Goal: Task Accomplishment & Management: Use online tool/utility

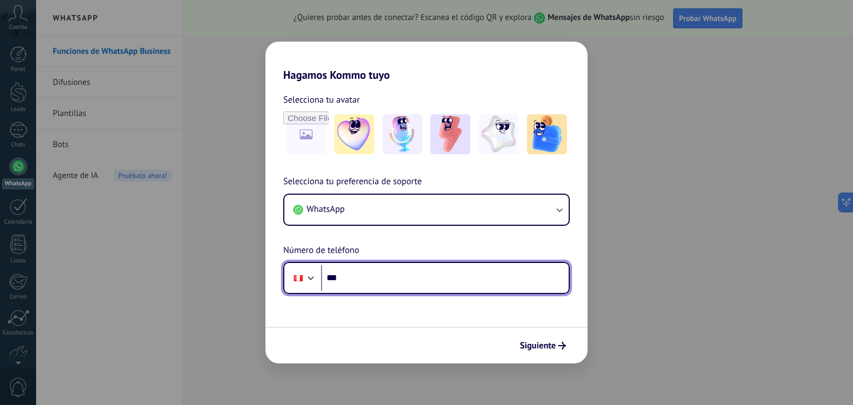
click at [365, 279] on input "***" at bounding box center [445, 278] width 248 height 26
type input "**********"
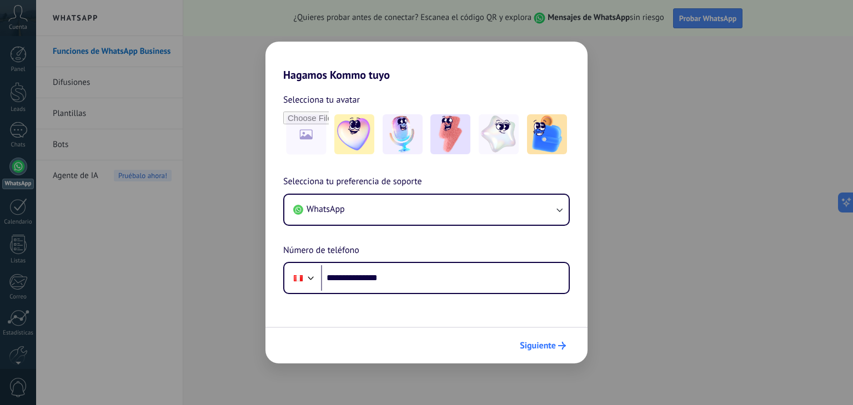
click at [554, 343] on span "Siguiente" at bounding box center [538, 346] width 36 height 8
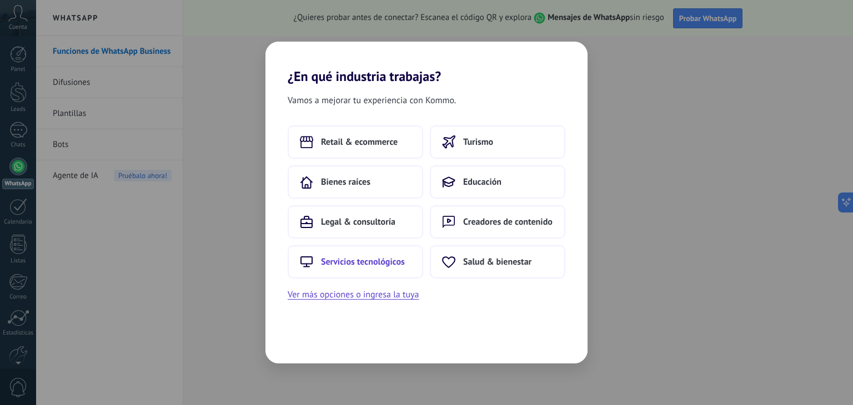
click at [370, 258] on span "Servicios tecnológicos" at bounding box center [363, 262] width 84 height 11
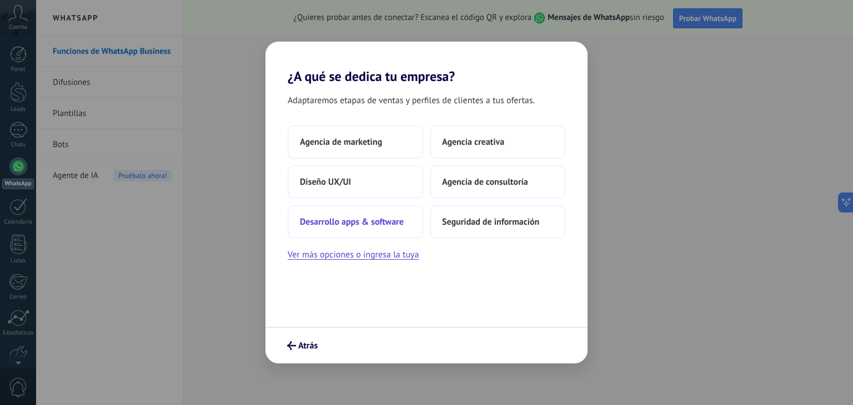
click at [359, 223] on span "Desarrollo apps & software" at bounding box center [352, 222] width 104 height 11
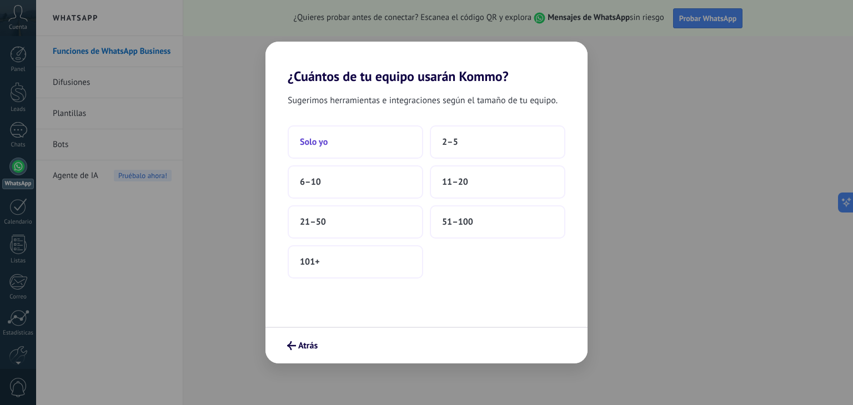
click at [355, 143] on button "Solo yo" at bounding box center [355, 141] width 135 height 33
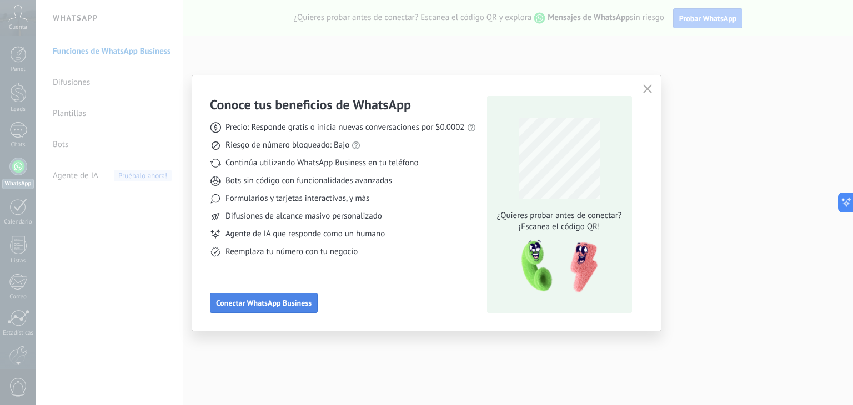
click at [285, 300] on span "Conectar WhatsApp Business" at bounding box center [264, 303] width 96 height 8
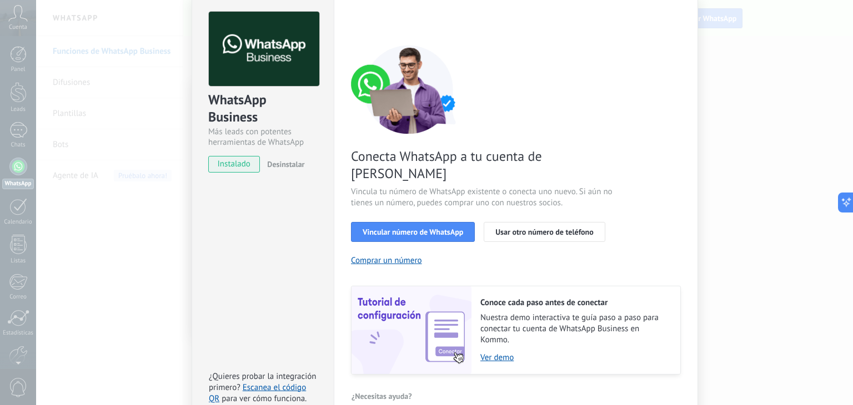
scroll to position [48, 0]
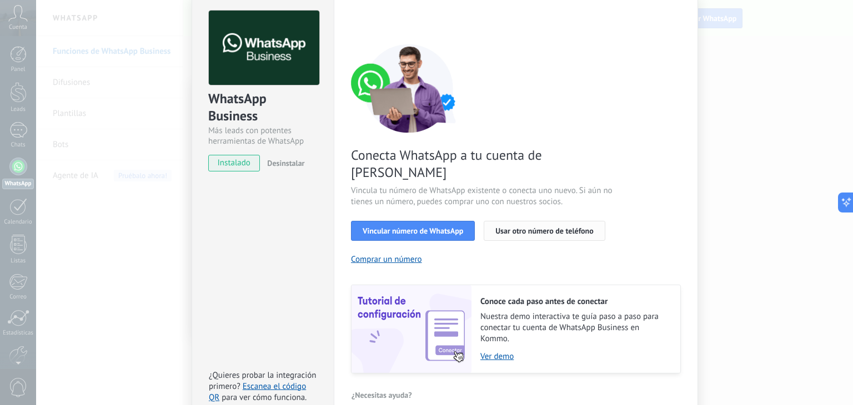
click at [523, 227] on span "Usar otro número de teléfono" at bounding box center [544, 231] width 98 height 8
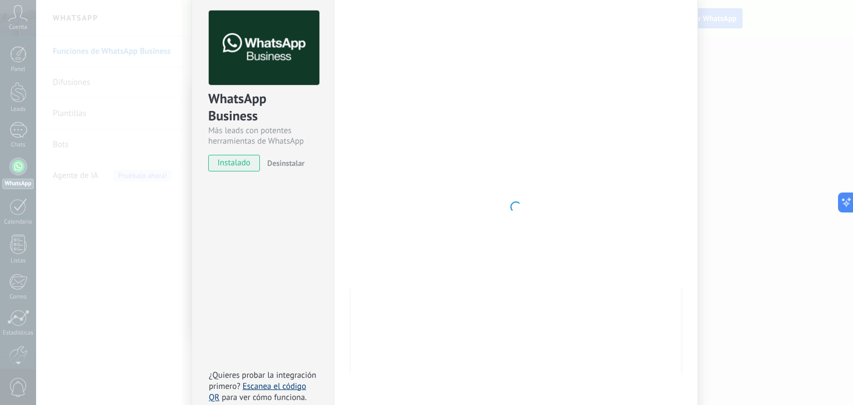
click at [287, 381] on link "Escanea el código QR" at bounding box center [257, 392] width 97 height 22
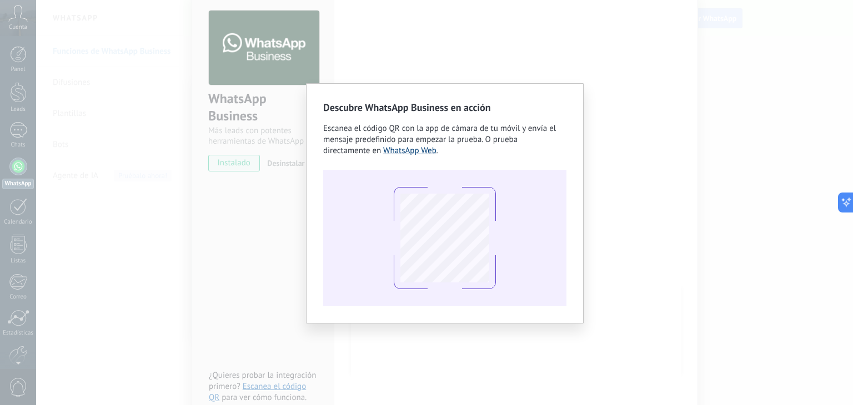
click at [412, 148] on link "WhatsApp Web" at bounding box center [409, 150] width 53 height 11
click at [280, 233] on div "Descubre WhatsApp Business en acción Escanea el código QR con la app de cámara …" at bounding box center [444, 202] width 817 height 405
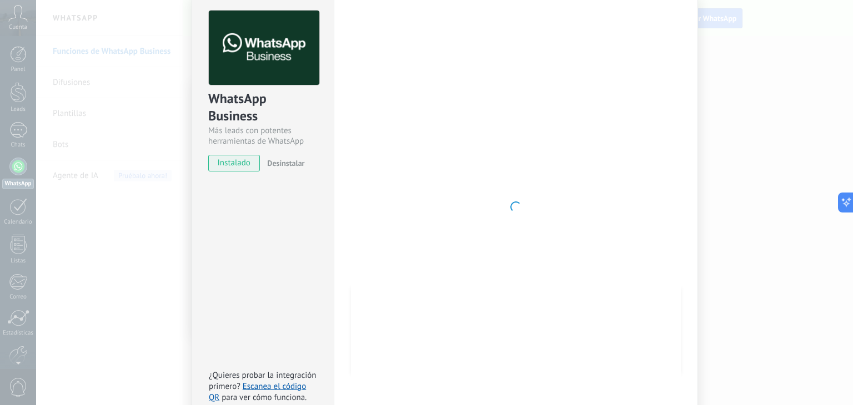
click at [279, 265] on div "WhatsApp Business Más leads con potentes herramientas de WhatsApp instalado Des…" at bounding box center [263, 207] width 142 height 433
click at [135, 218] on div "WhatsApp Business Más leads con potentes herramientas de WhatsApp instalado Des…" at bounding box center [444, 202] width 817 height 405
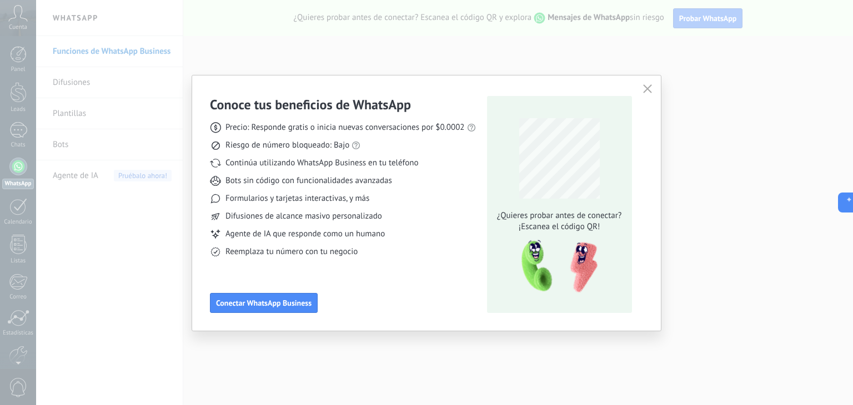
click at [164, 294] on div "Conoce tus beneficios de WhatsApp Precio: Responde gratis o inicia nuevas conve…" at bounding box center [426, 202] width 853 height 405
click at [267, 307] on span "Conectar WhatsApp Business" at bounding box center [264, 303] width 96 height 8
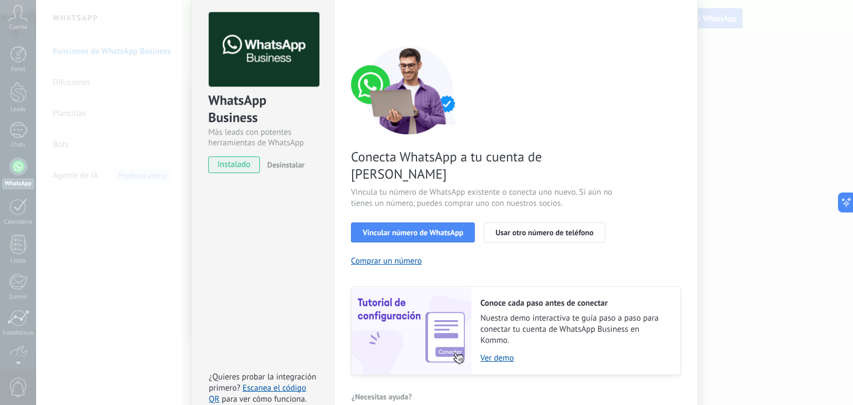
scroll to position [48, 0]
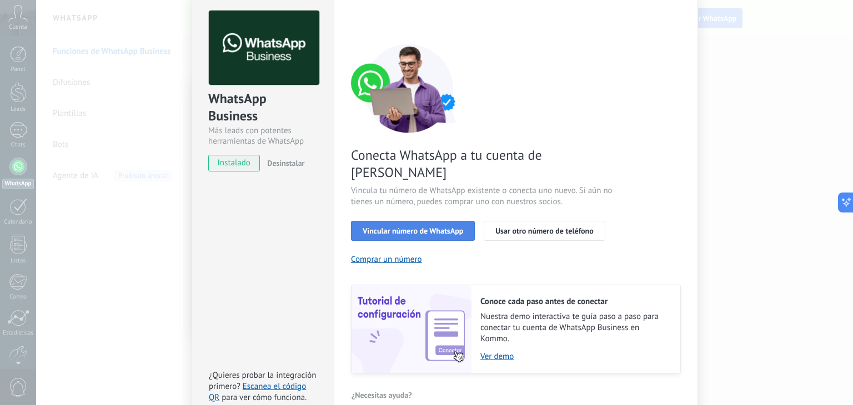
click at [411, 227] on span "Vincular número de WhatsApp" at bounding box center [413, 231] width 101 height 8
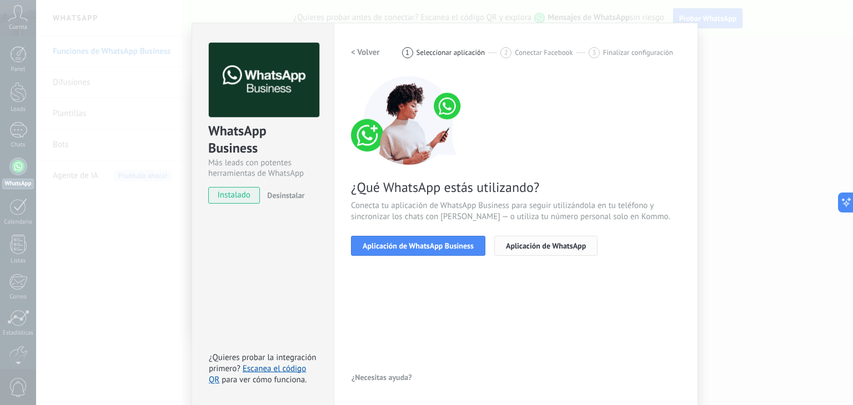
click at [523, 247] on span "Aplicación de WhatsApp" at bounding box center [546, 246] width 80 height 8
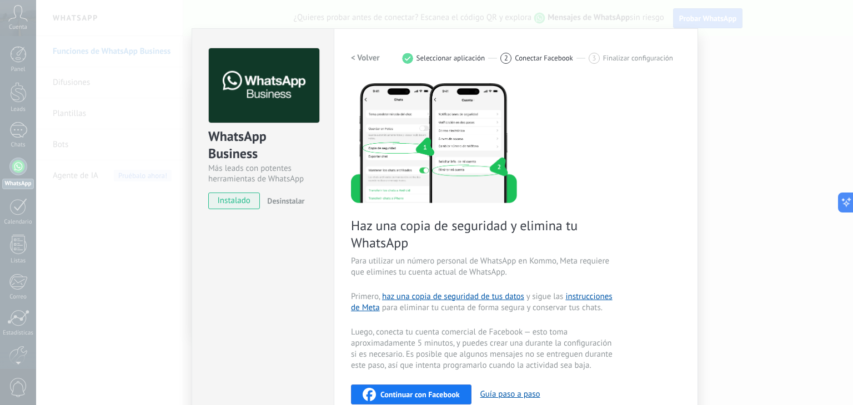
scroll to position [0, 0]
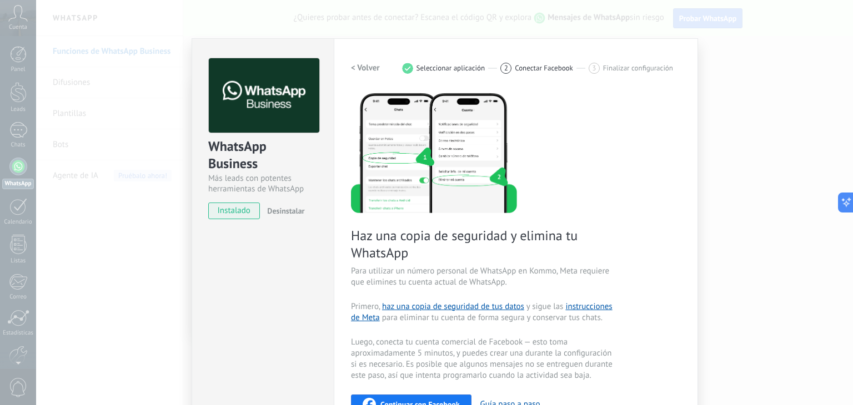
click at [370, 66] on h2 "< Volver" at bounding box center [365, 68] width 29 height 11
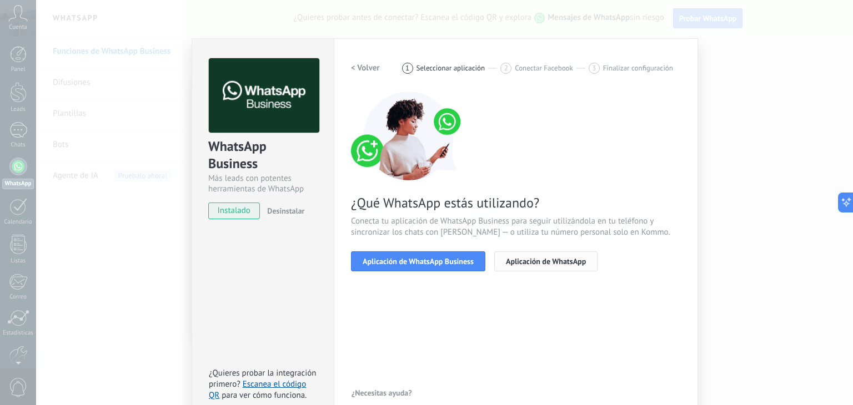
click at [542, 260] on span "Aplicación de WhatsApp" at bounding box center [546, 262] width 80 height 8
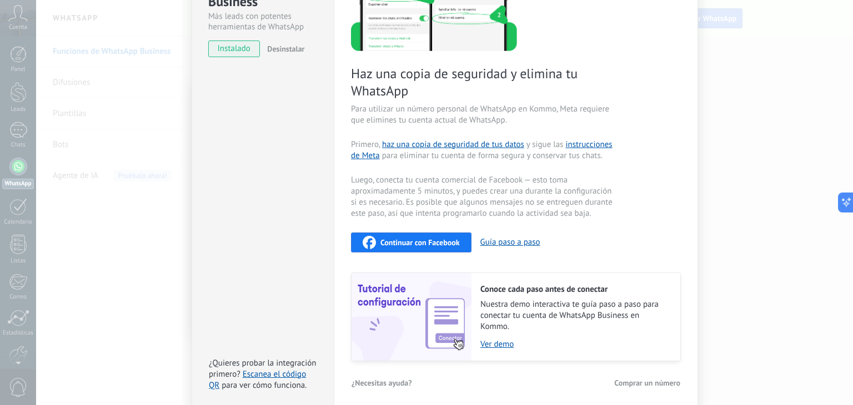
scroll to position [167, 0]
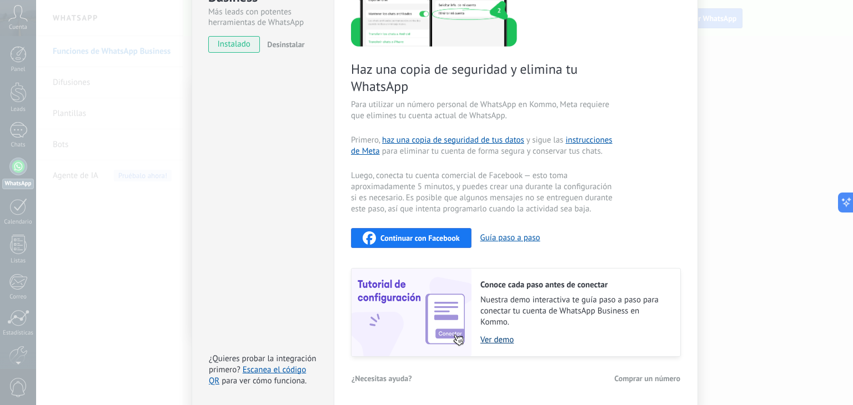
click at [487, 336] on link "Ver demo" at bounding box center [574, 340] width 189 height 11
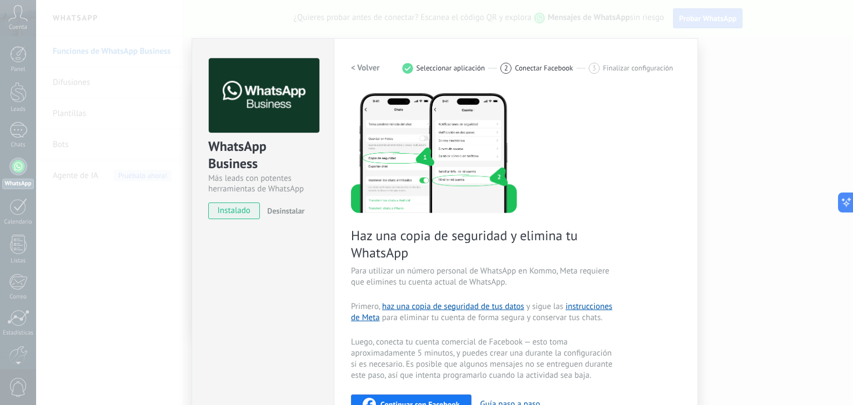
scroll to position [0, 0]
click at [363, 66] on h2 "< Volver" at bounding box center [365, 68] width 29 height 11
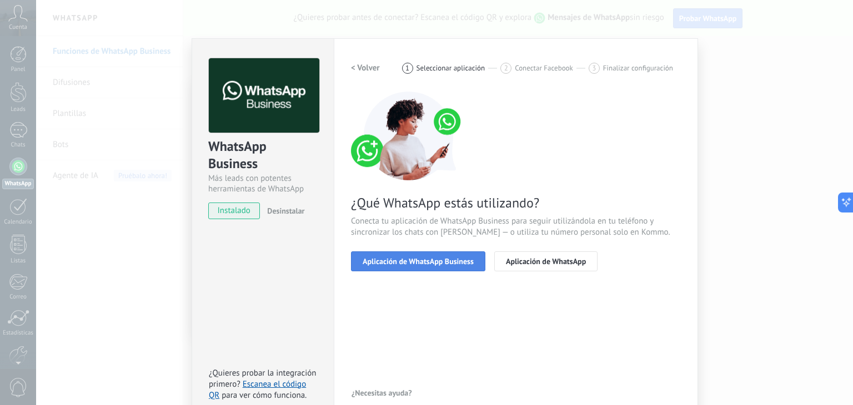
click at [409, 258] on span "Aplicación de WhatsApp Business" at bounding box center [418, 262] width 111 height 8
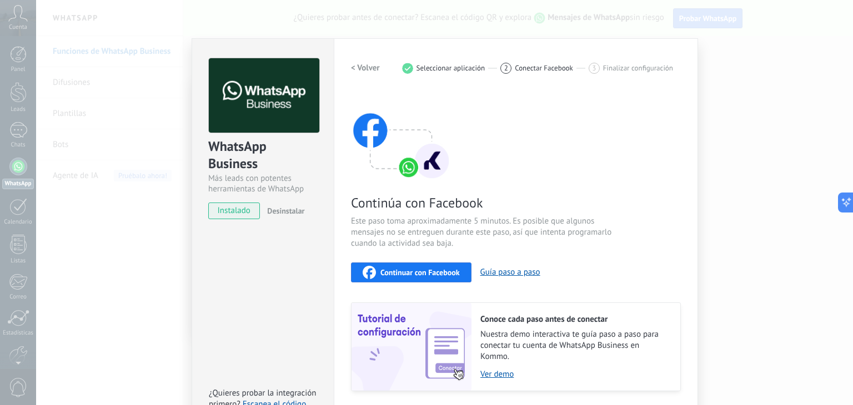
click at [428, 271] on span "Continuar con Facebook" at bounding box center [419, 273] width 79 height 8
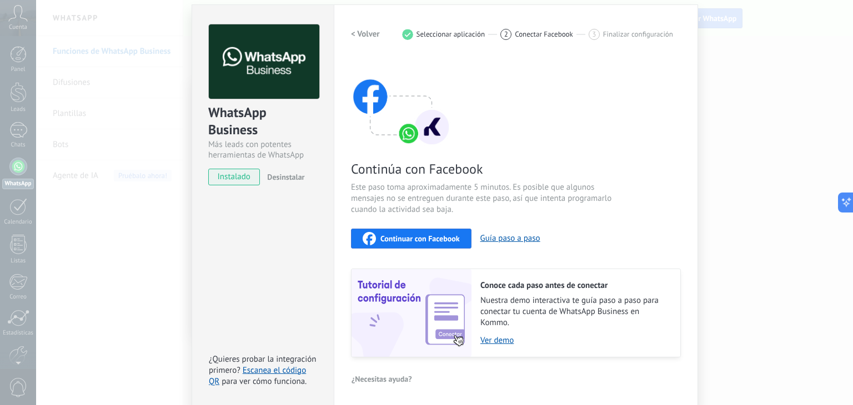
scroll to position [35, 0]
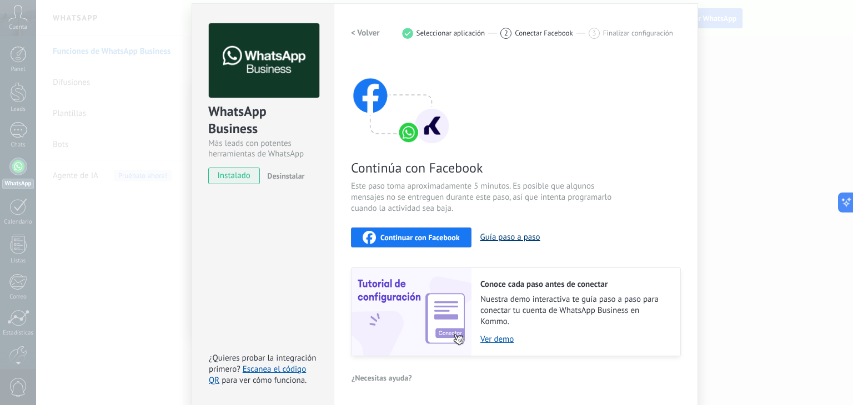
click at [505, 237] on button "Guía paso a paso" at bounding box center [510, 237] width 60 height 11
click at [429, 236] on span "Continuar con Facebook" at bounding box center [419, 238] width 79 height 8
click at [411, 234] on span "Continuar con Facebook" at bounding box center [419, 238] width 79 height 8
click at [421, 239] on span "Continuar con Facebook" at bounding box center [419, 238] width 79 height 8
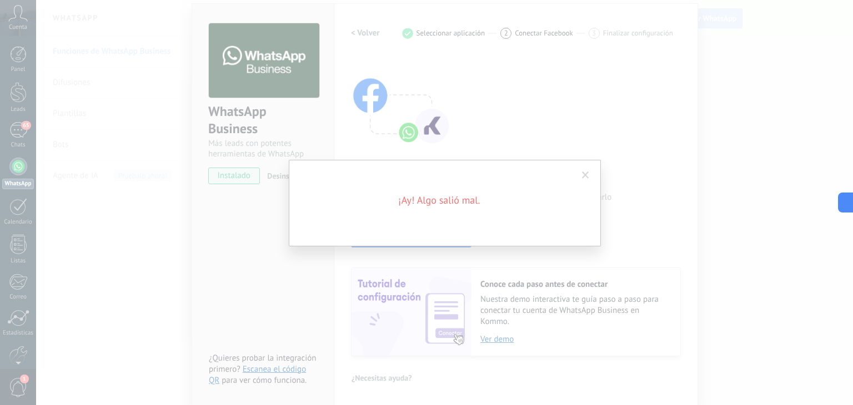
click at [584, 172] on span at bounding box center [585, 176] width 7 height 8
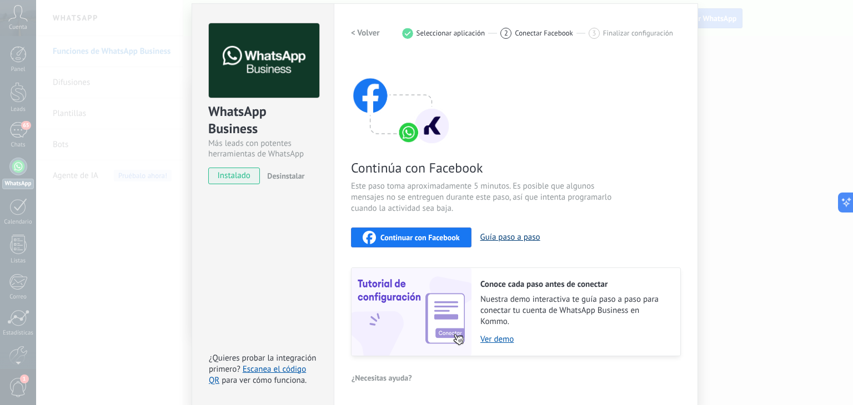
click at [510, 236] on button "Guía paso a paso" at bounding box center [510, 237] width 60 height 11
click at [287, 175] on span "Desinstalar" at bounding box center [285, 176] width 37 height 10
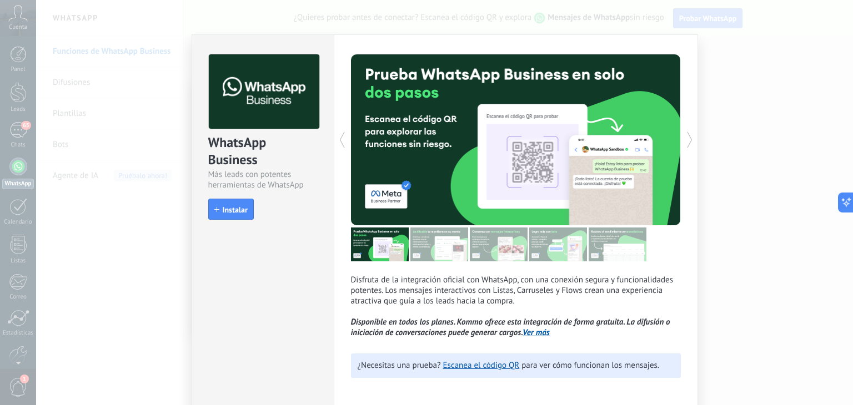
scroll to position [0, 0]
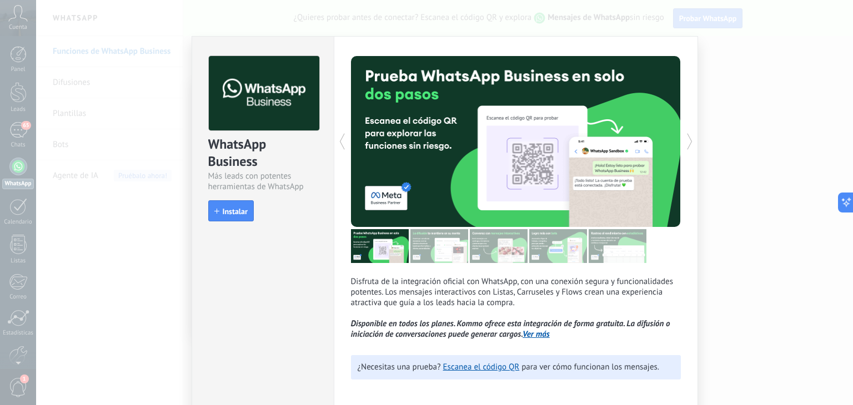
click at [152, 237] on div "WhatsApp Business Más leads con potentes herramientas de WhatsApp install Insta…" at bounding box center [444, 202] width 817 height 405
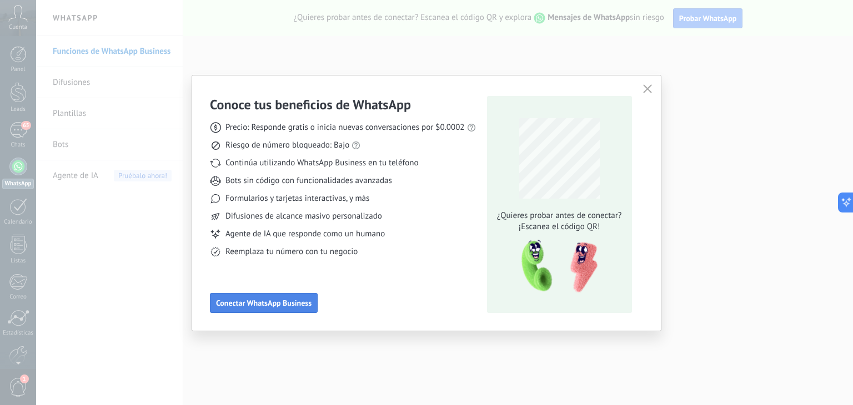
click at [259, 304] on span "Conectar WhatsApp Business" at bounding box center [264, 303] width 96 height 8
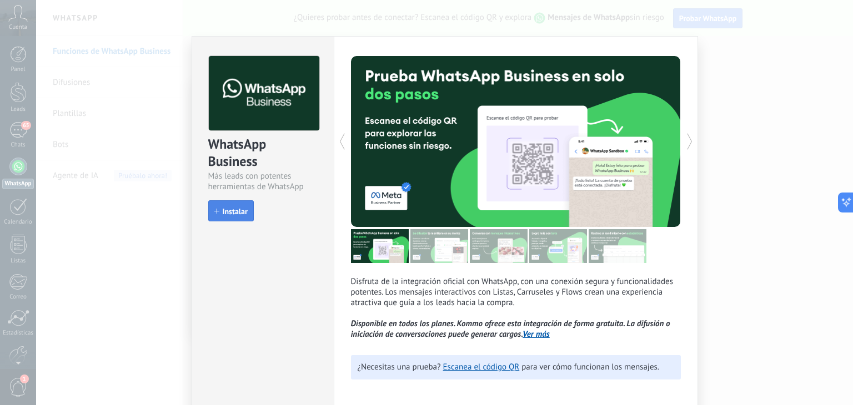
click at [228, 211] on span "Instalar" at bounding box center [235, 212] width 25 height 8
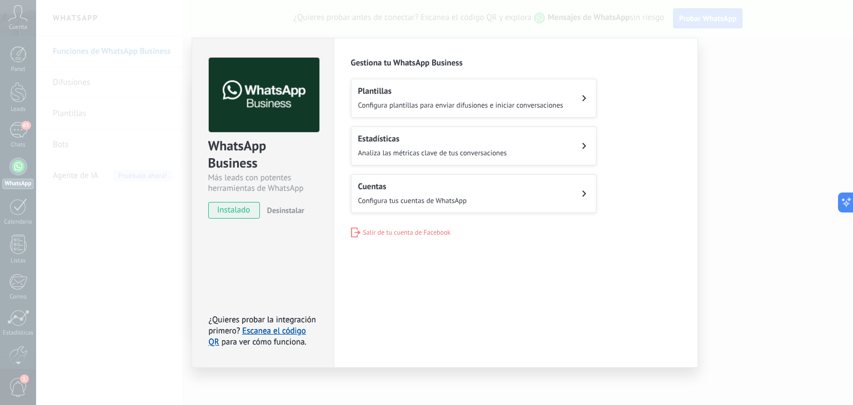
click at [409, 231] on span "Salir de tu cuenta de Facebook" at bounding box center [407, 233] width 88 height 8
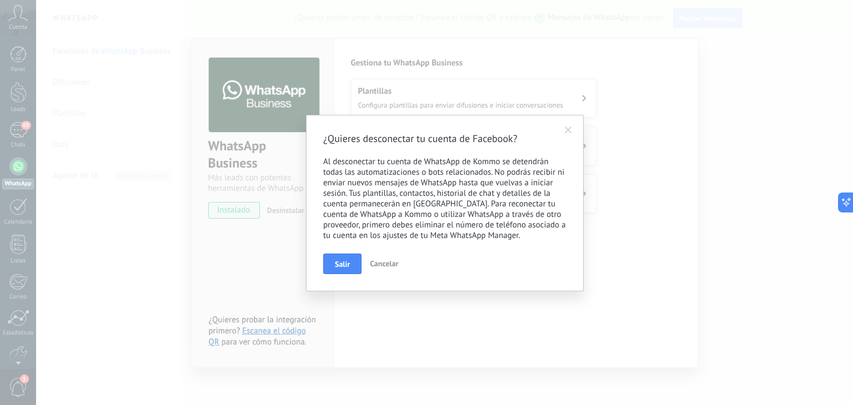
click at [339, 272] on button "Salir" at bounding box center [342, 264] width 38 height 21
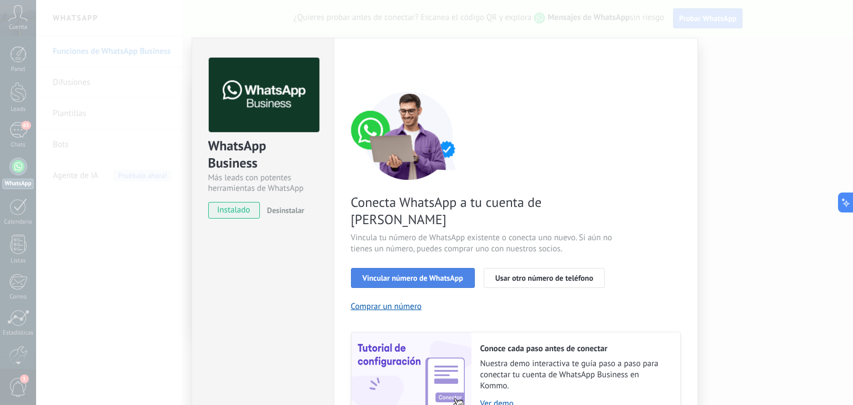
click at [415, 274] on span "Vincular número de WhatsApp" at bounding box center [413, 278] width 101 height 8
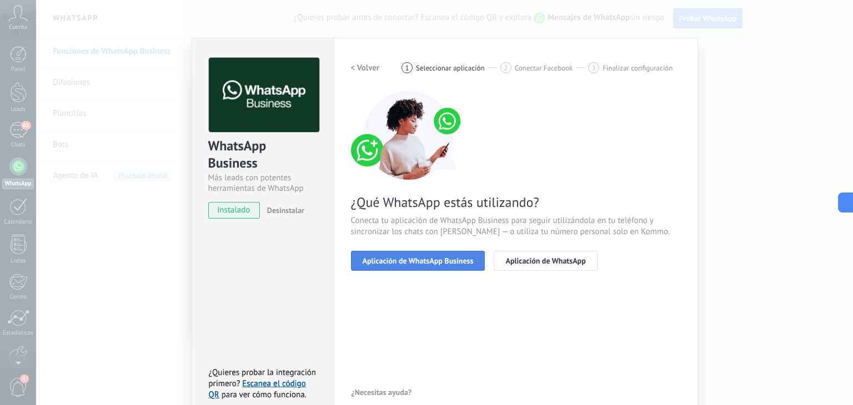
click at [419, 260] on span "Aplicación de WhatsApp Business" at bounding box center [418, 261] width 111 height 8
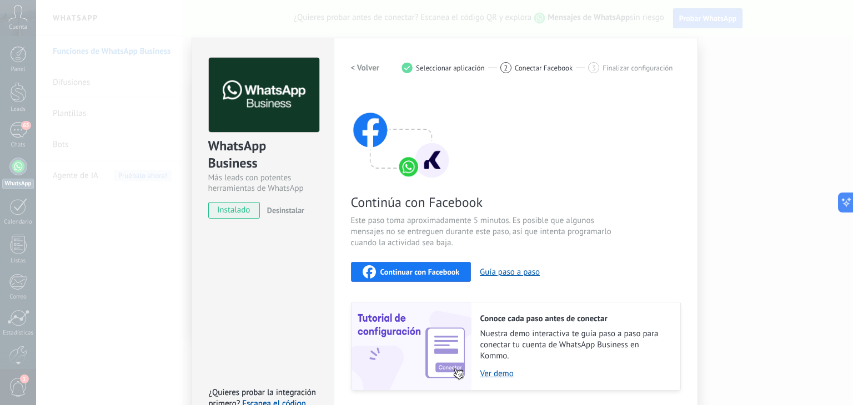
click at [355, 70] on h2 "< Volver" at bounding box center [365, 68] width 29 height 11
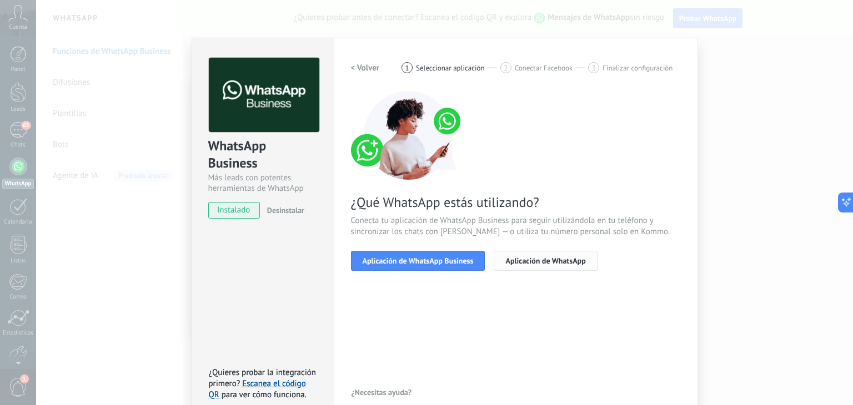
click at [556, 257] on span "Aplicación de WhatsApp" at bounding box center [545, 261] width 80 height 8
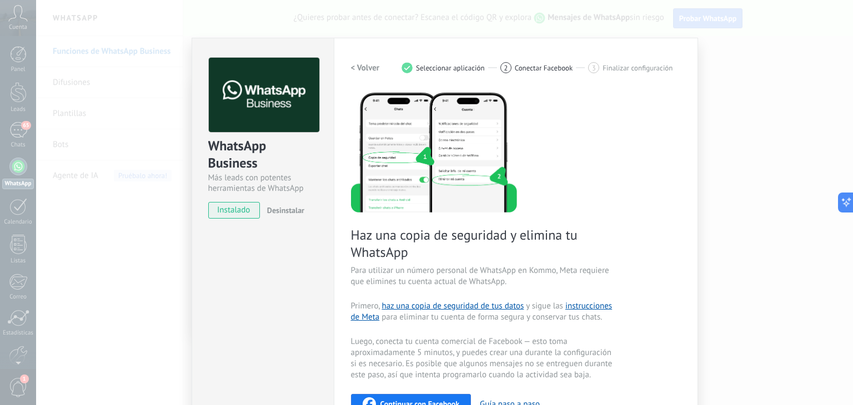
click at [367, 67] on h2 "< Volver" at bounding box center [365, 68] width 29 height 11
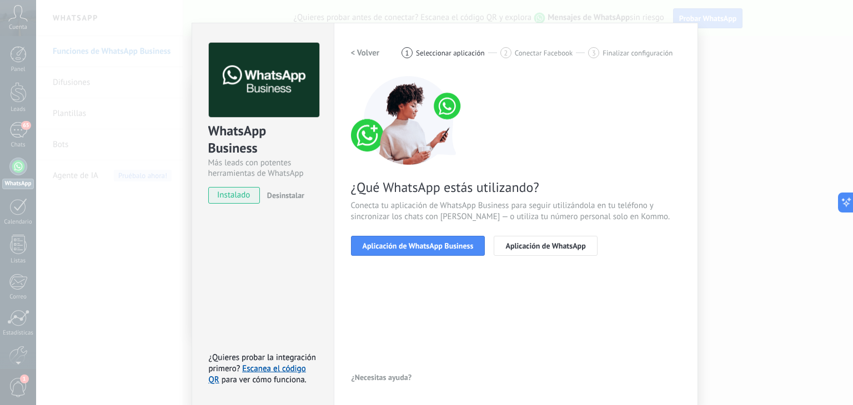
scroll to position [16, 0]
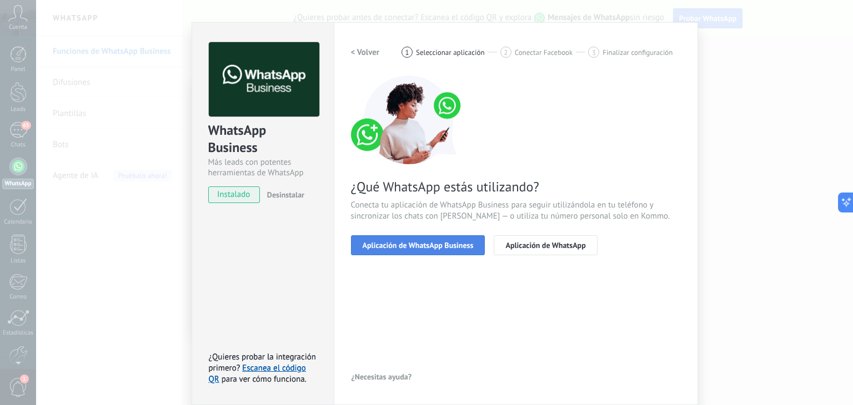
click at [410, 244] on span "Aplicación de WhatsApp Business" at bounding box center [418, 246] width 111 height 8
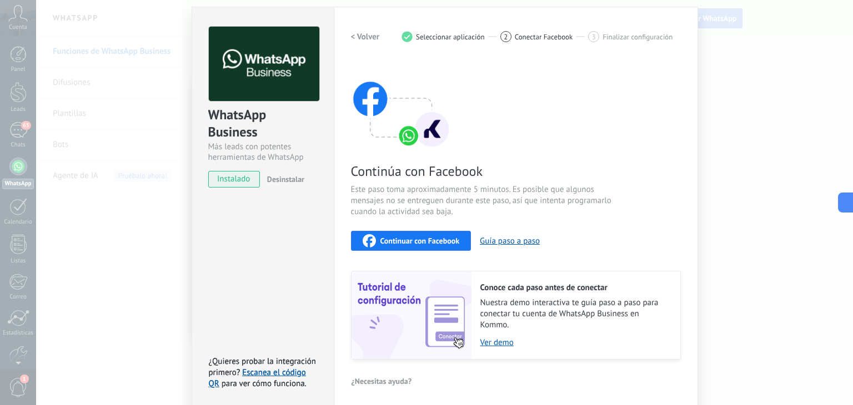
scroll to position [34, 0]
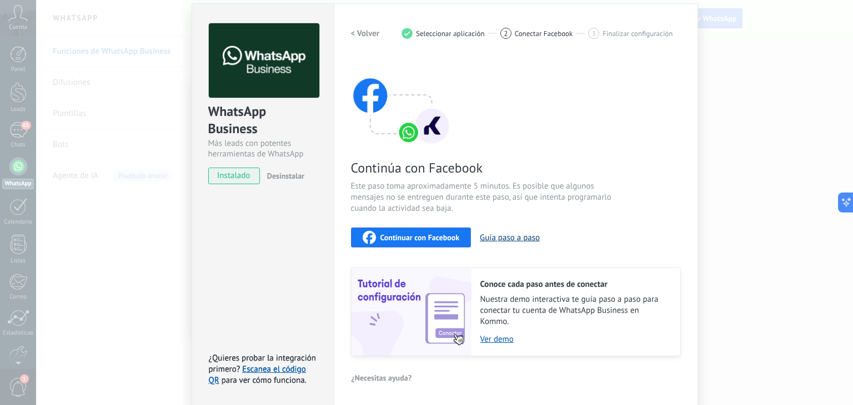
click at [502, 237] on button "Guía paso a paso" at bounding box center [510, 238] width 60 height 11
click at [411, 234] on span "Continuar con Facebook" at bounding box center [419, 238] width 79 height 8
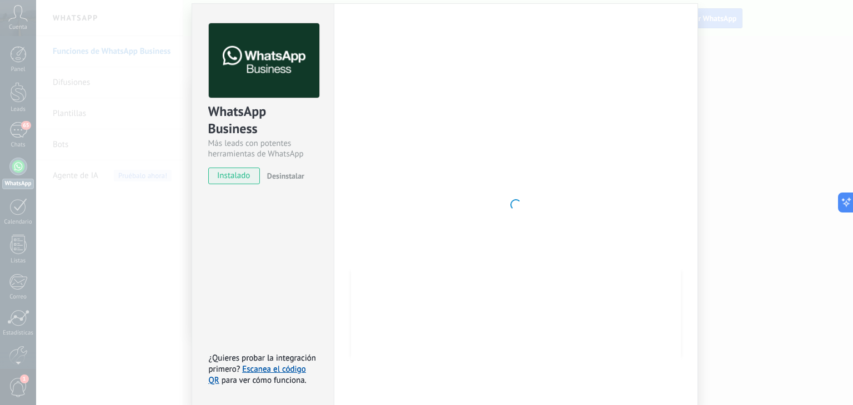
click at [509, 252] on div at bounding box center [516, 204] width 330 height 363
click at [293, 369] on link "Escanea el código QR" at bounding box center [257, 375] width 97 height 22
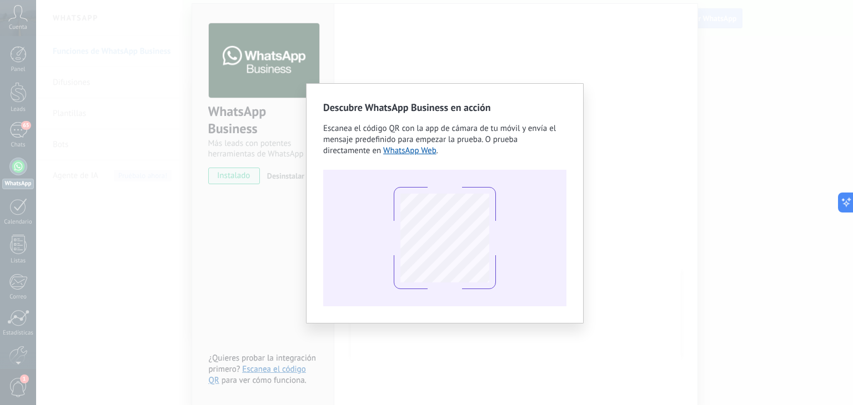
click at [655, 158] on div "Descubre WhatsApp Business en acción Escanea el código QR con la app de cámara …" at bounding box center [444, 202] width 817 height 405
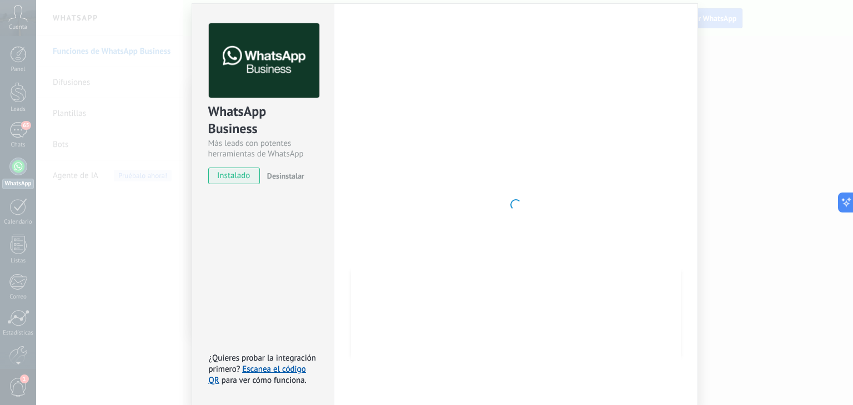
click at [288, 178] on span "Desinstalar" at bounding box center [285, 176] width 37 height 10
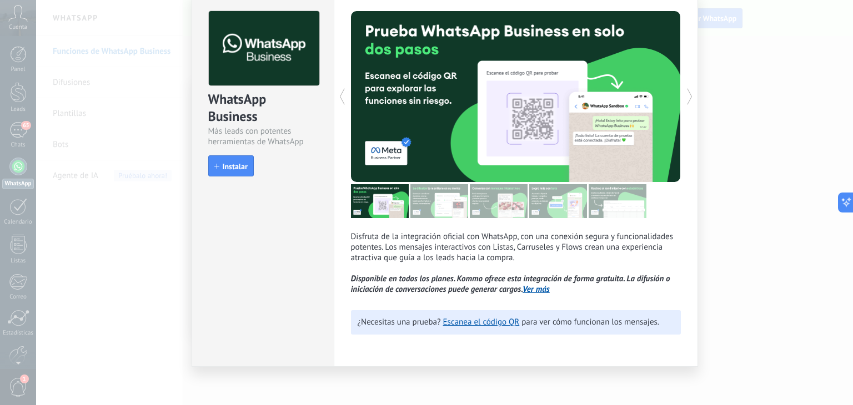
scroll to position [49, 0]
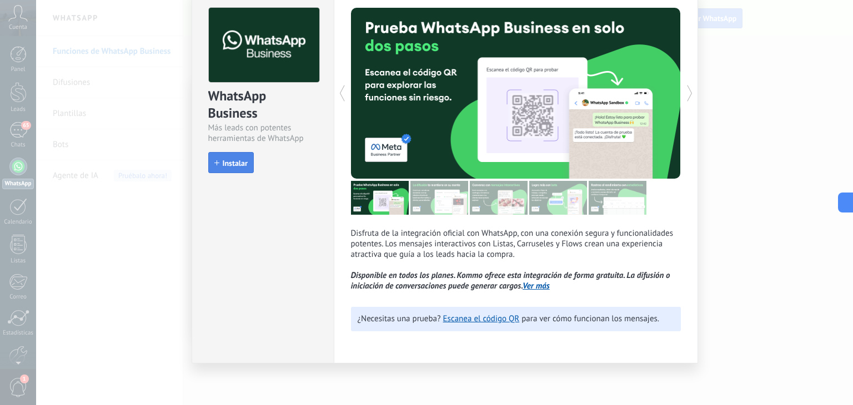
click at [234, 159] on span "Instalar" at bounding box center [235, 163] width 25 height 8
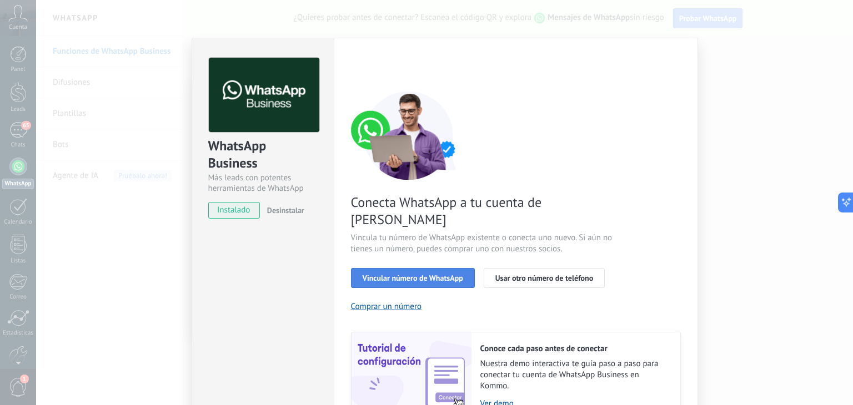
click at [438, 274] on span "Vincular número de WhatsApp" at bounding box center [413, 278] width 101 height 8
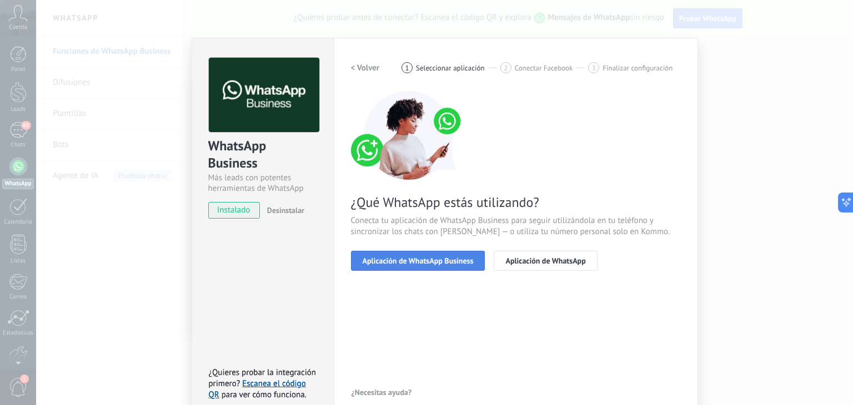
click at [426, 263] on span "Aplicación de WhatsApp Business" at bounding box center [418, 261] width 111 height 8
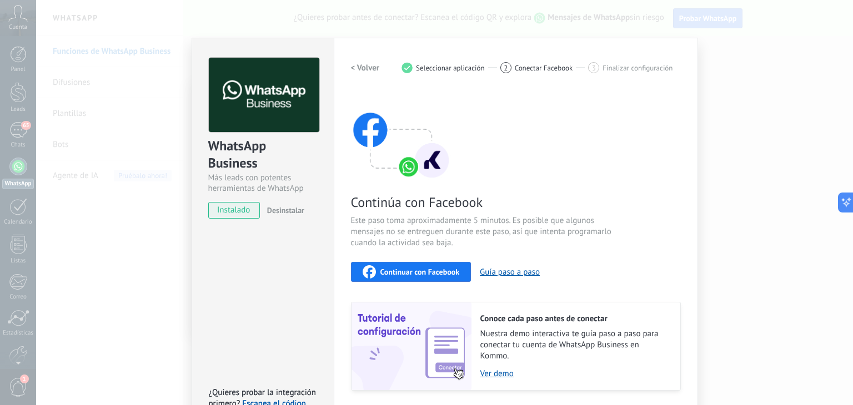
click at [418, 272] on span "Continuar con Facebook" at bounding box center [419, 272] width 79 height 8
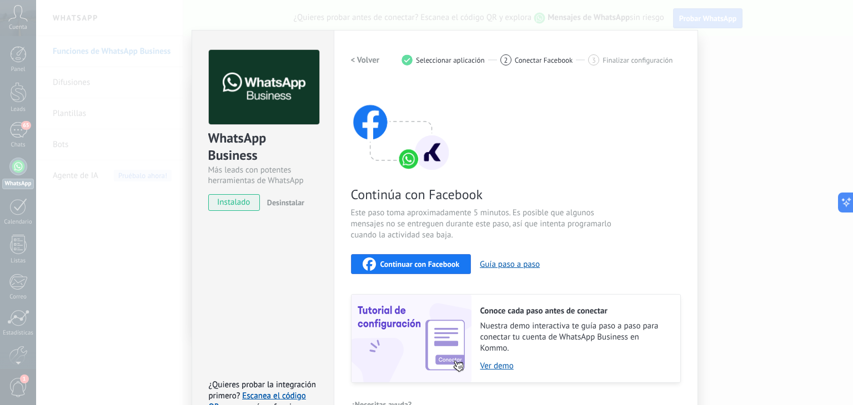
scroll to position [8, 0]
click at [673, 224] on div "Continúa con Facebook Este paso toma aproximadamente 5 minutos. Es posible que …" at bounding box center [516, 233] width 330 height 300
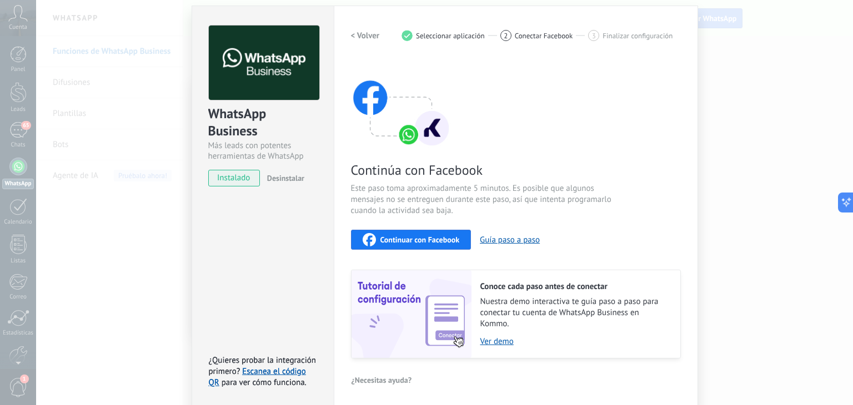
scroll to position [34, 0]
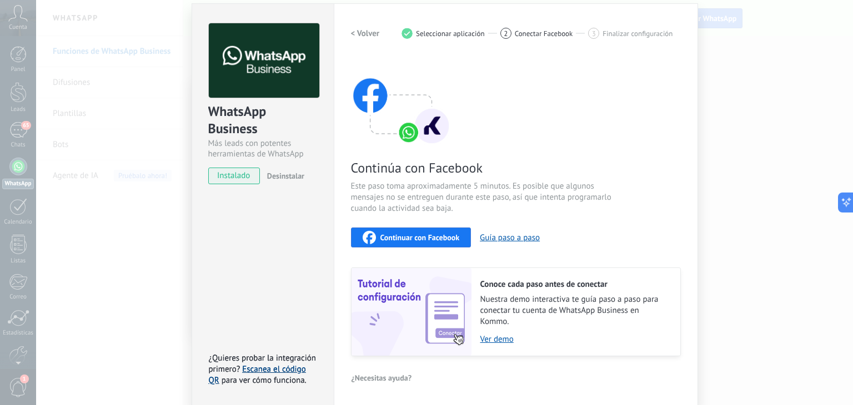
click at [264, 366] on link "Escanea el código QR" at bounding box center [257, 375] width 97 height 22
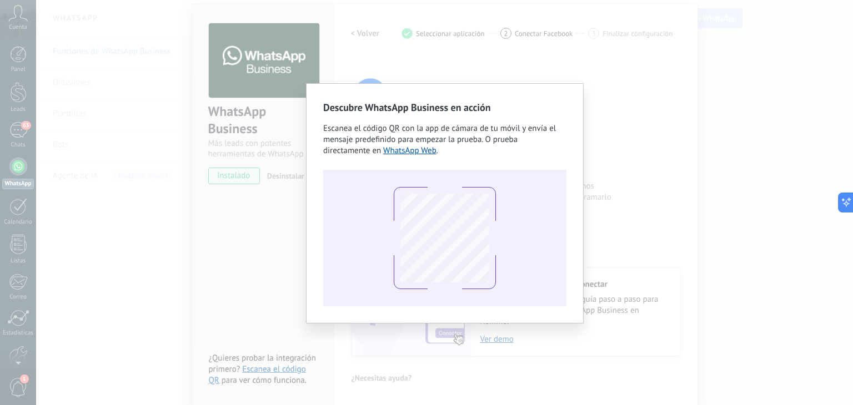
drag, startPoint x: 572, startPoint y: 193, endPoint x: 594, endPoint y: 187, distance: 22.1
click at [575, 193] on div "Descubre WhatsApp Business en acción Escanea el código QR con la app de cámara …" at bounding box center [445, 203] width 278 height 240
click at [662, 180] on div "Descubre WhatsApp Business en acción Escanea el código QR con la app de cámara …" at bounding box center [444, 202] width 817 height 405
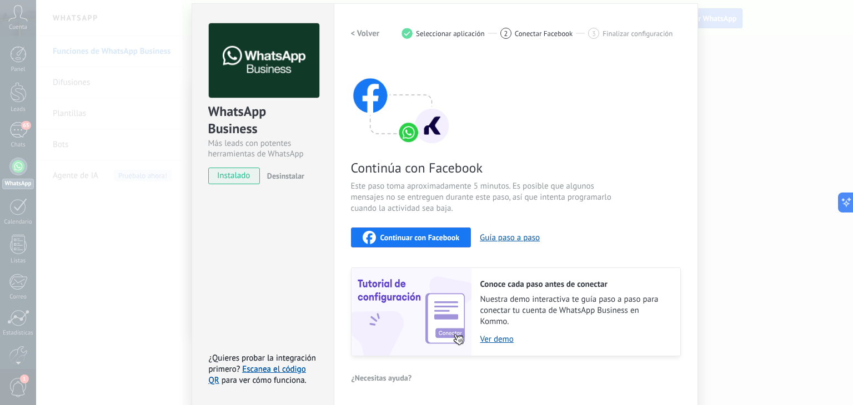
click at [240, 175] on span "instalado" at bounding box center [234, 176] width 51 height 17
click at [411, 238] on span "Continuar con Facebook" at bounding box center [419, 238] width 79 height 8
click at [414, 235] on span "Continuar con Facebook" at bounding box center [419, 238] width 79 height 8
click at [280, 177] on span "Desinstalar" at bounding box center [285, 176] width 37 height 10
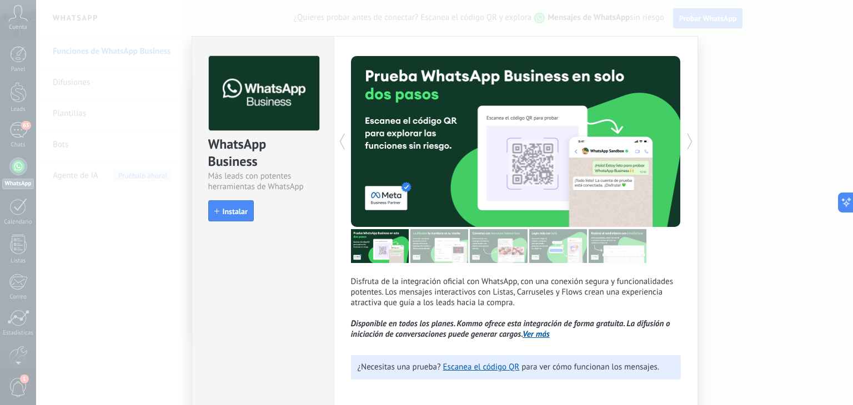
click at [736, 261] on div "WhatsApp Business Más leads con potentes herramientas de WhatsApp install Insta…" at bounding box center [444, 202] width 817 height 405
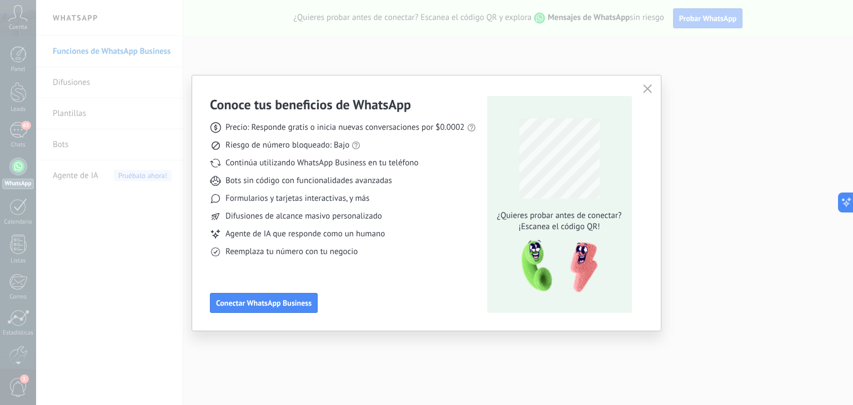
click at [647, 87] on icon "button" at bounding box center [647, 88] width 9 height 9
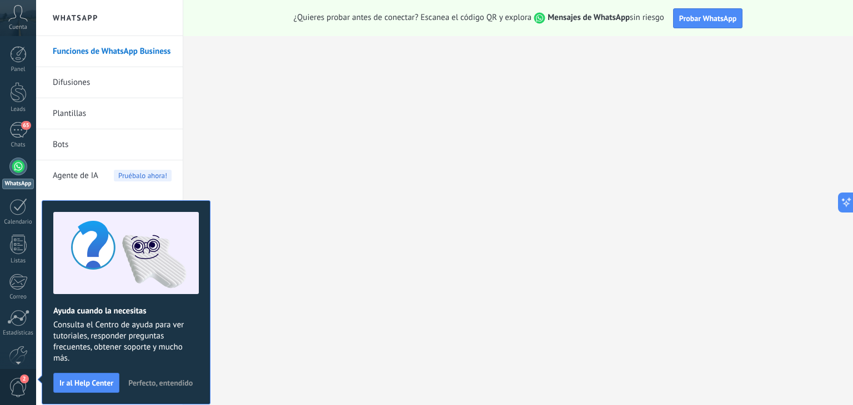
click at [21, 166] on div at bounding box center [18, 167] width 18 height 18
click at [19, 27] on span "Cuenta" at bounding box center [18, 27] width 18 height 7
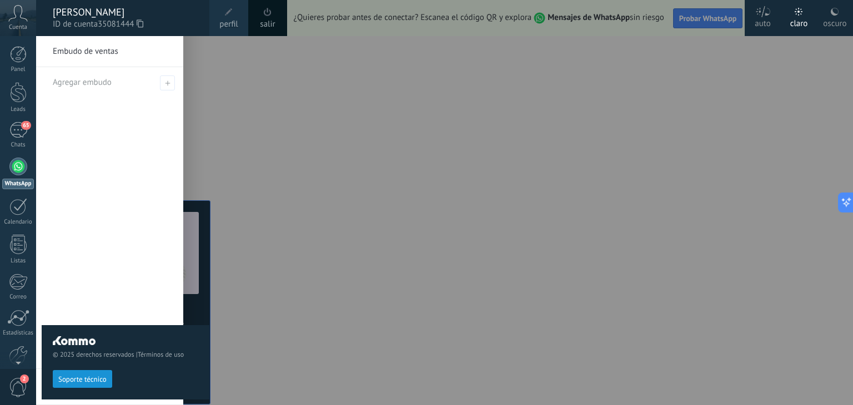
click at [835, 19] on div "oscuro" at bounding box center [834, 21] width 23 height 29
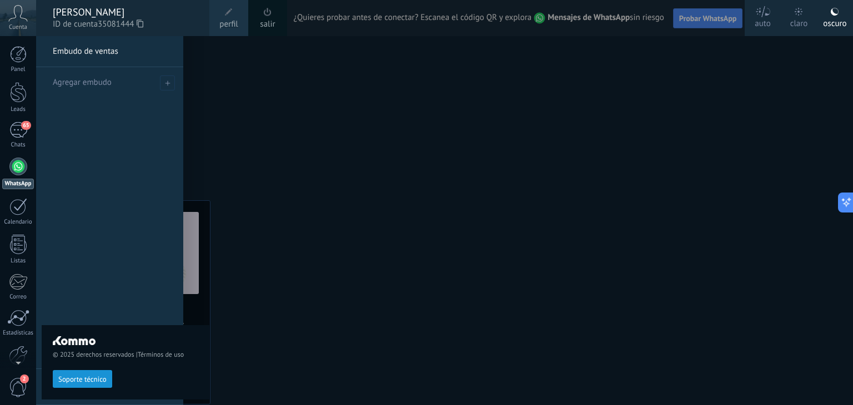
click at [112, 181] on div "© 2025 derechos reservados | Términos de uso Soporte técnico" at bounding box center [126, 220] width 168 height 369
click at [591, 103] on div at bounding box center [462, 202] width 853 height 405
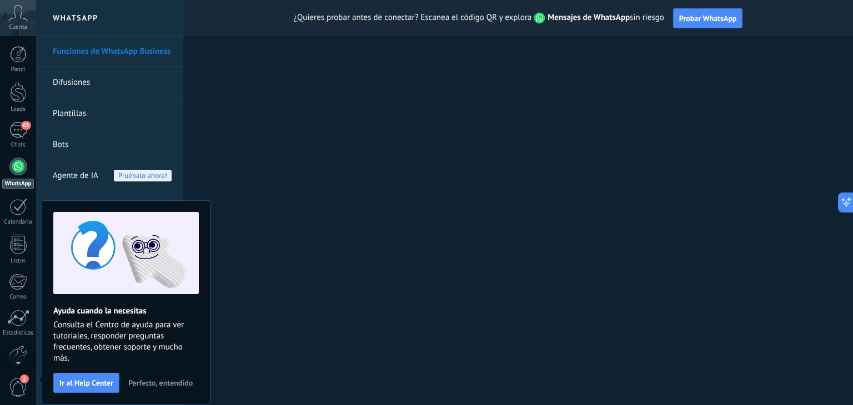
click at [20, 174] on div at bounding box center [18, 167] width 18 height 18
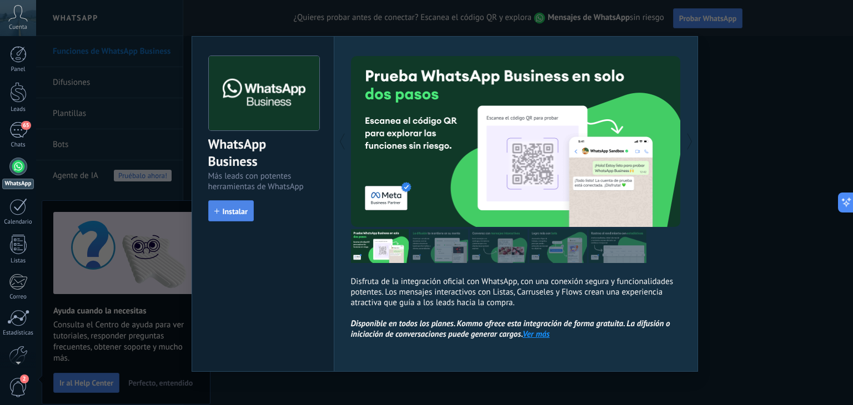
click at [234, 213] on span "Instalar" at bounding box center [235, 212] width 25 height 8
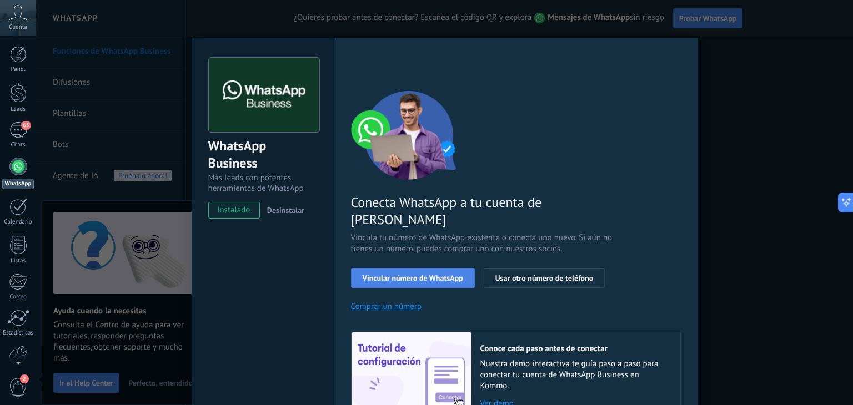
click at [430, 274] on span "Vincular número de WhatsApp" at bounding box center [413, 278] width 101 height 8
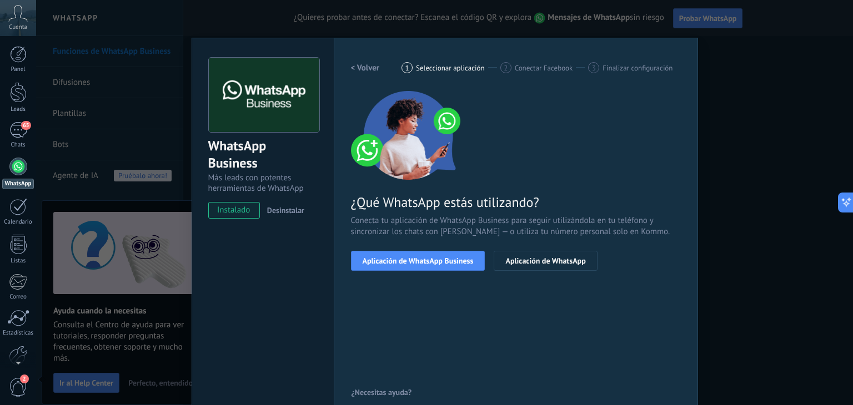
click at [430, 260] on span "Aplicación de WhatsApp Business" at bounding box center [418, 261] width 111 height 8
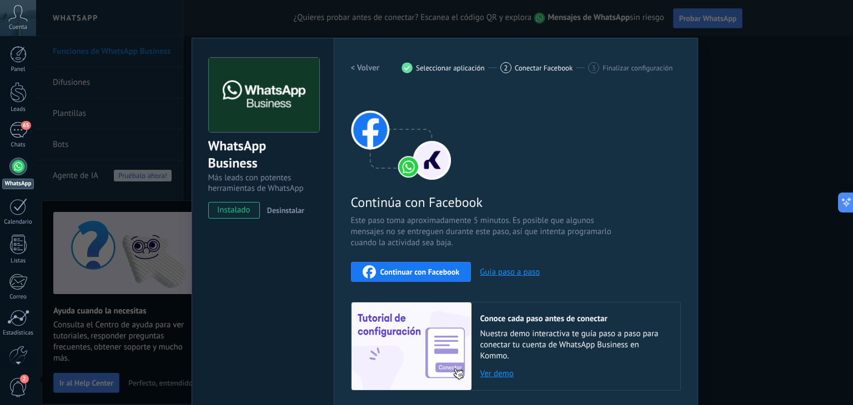
click at [429, 272] on span "Continuar con Facebook" at bounding box center [419, 272] width 79 height 8
click at [278, 211] on span "Desinstalar" at bounding box center [285, 210] width 37 height 10
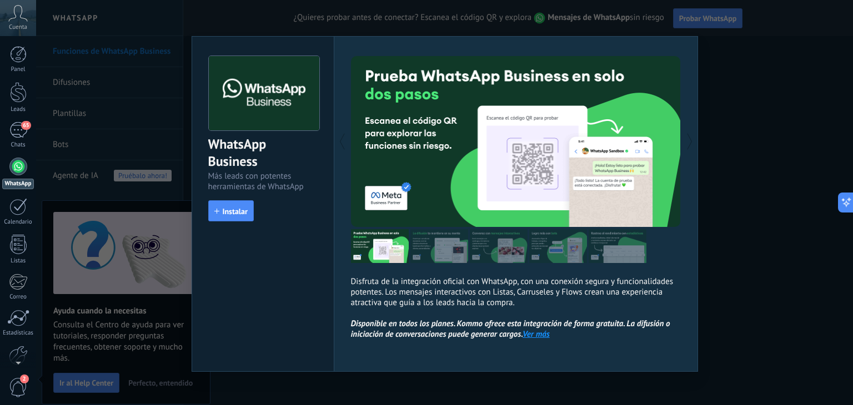
click at [758, 205] on div "WhatsApp Business Más leads con potentes herramientas de WhatsApp install Insta…" at bounding box center [444, 202] width 817 height 405
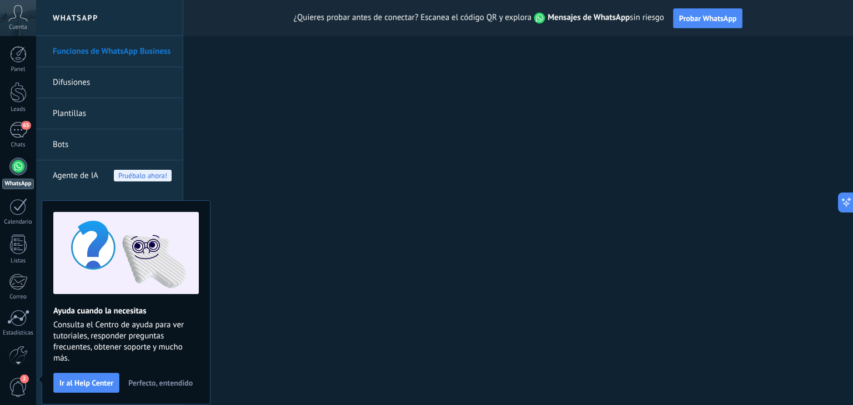
click at [12, 12] on icon at bounding box center [17, 13] width 19 height 17
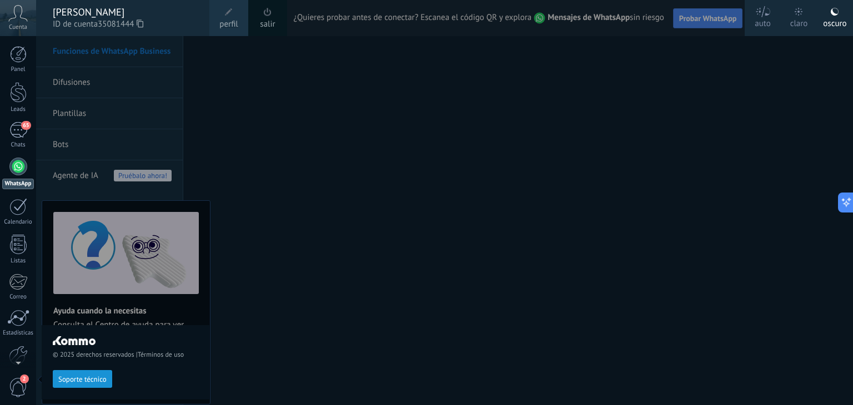
click at [268, 16] on span at bounding box center [268, 12] width 12 height 12
